Goal: Task Accomplishment & Management: Complete application form

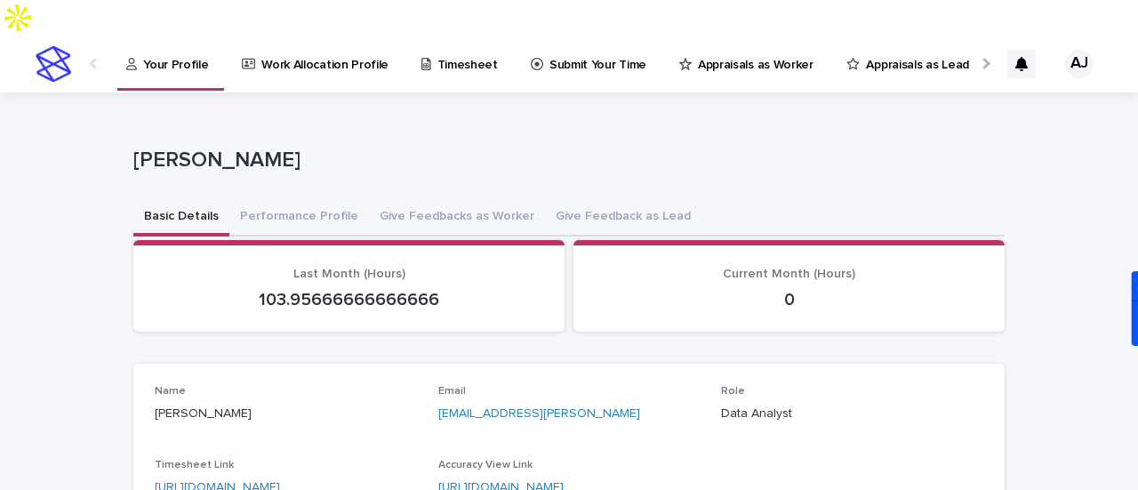
click at [550, 36] on p "Submit Your Time" at bounding box center [598, 54] width 97 height 37
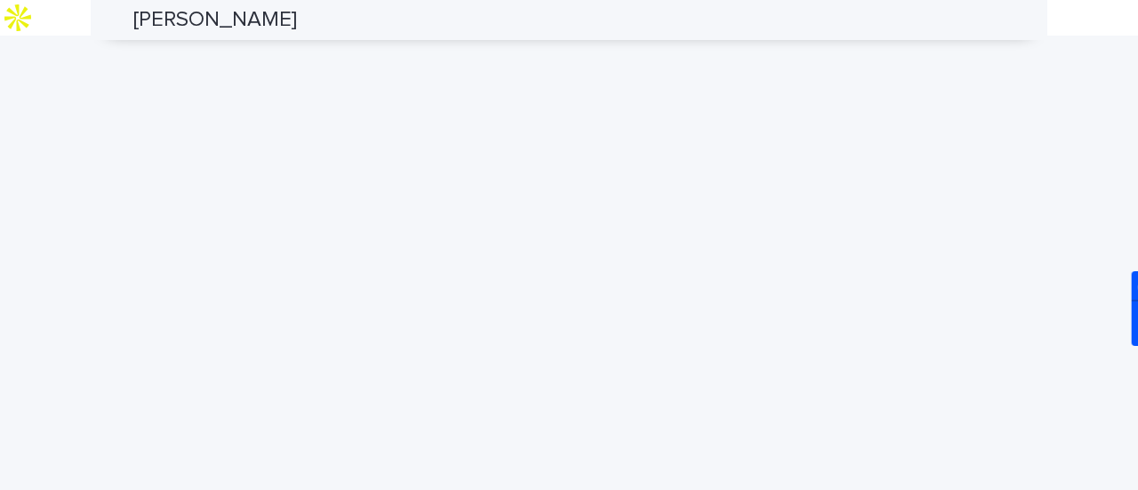
scroll to position [208, 0]
